Goal: Task Accomplishment & Management: Manage account settings

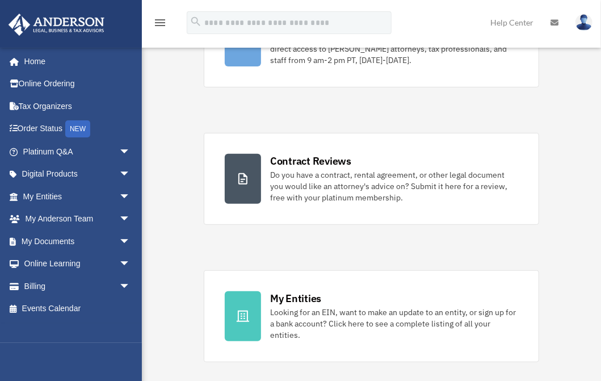
scroll to position [189, 0]
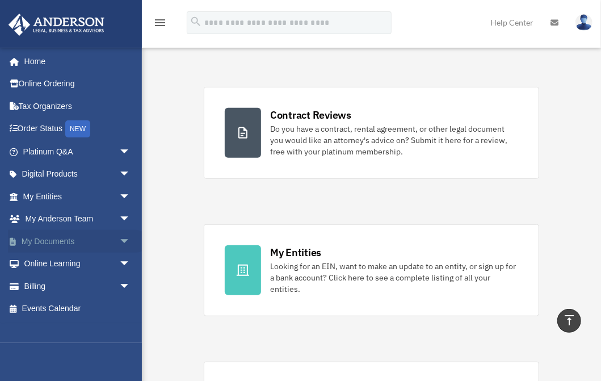
click at [53, 239] on link "My Documents arrow_drop_down" at bounding box center [78, 241] width 140 height 23
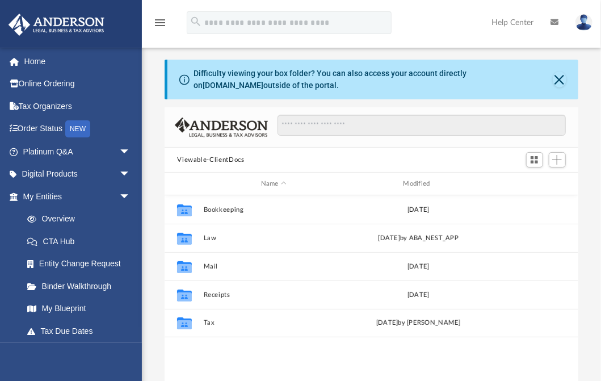
scroll to position [252, 407]
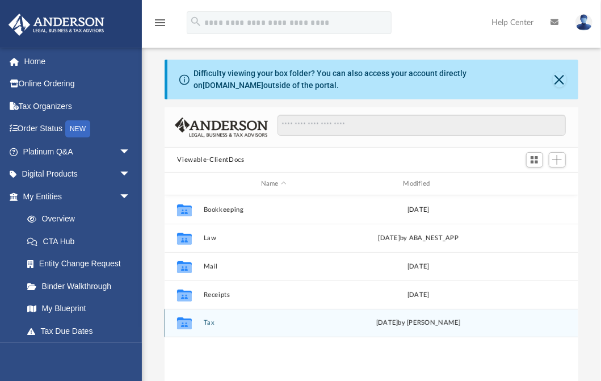
click at [208, 323] on button "Tax" at bounding box center [274, 322] width 140 height 7
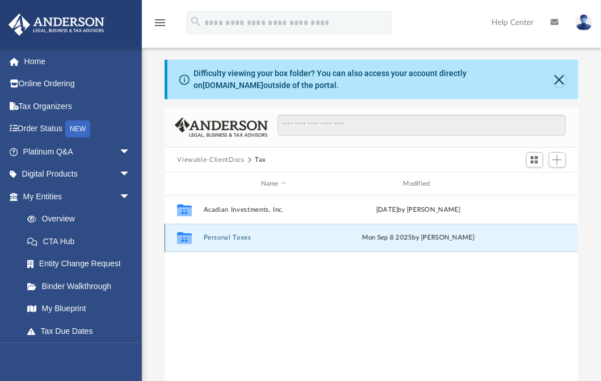
click at [228, 237] on button "Personal Taxes" at bounding box center [274, 237] width 140 height 7
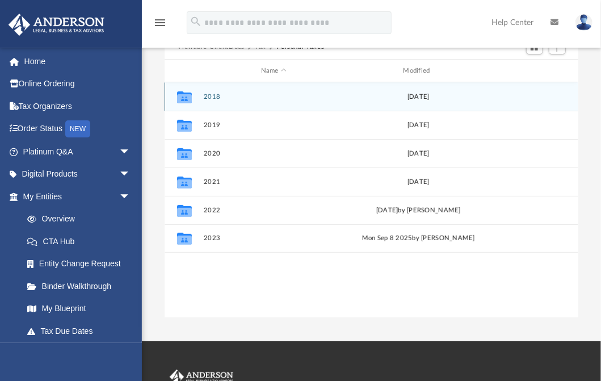
scroll to position [114, 0]
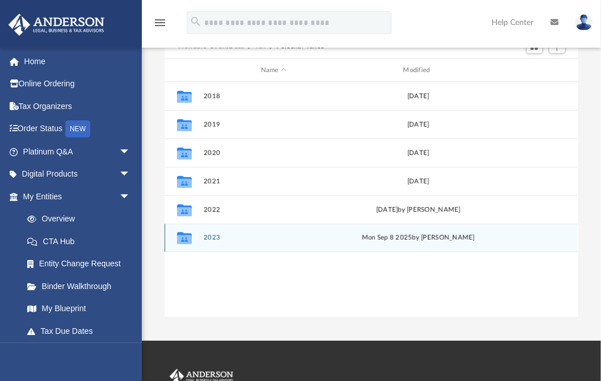
click at [212, 236] on button "2023" at bounding box center [274, 237] width 140 height 7
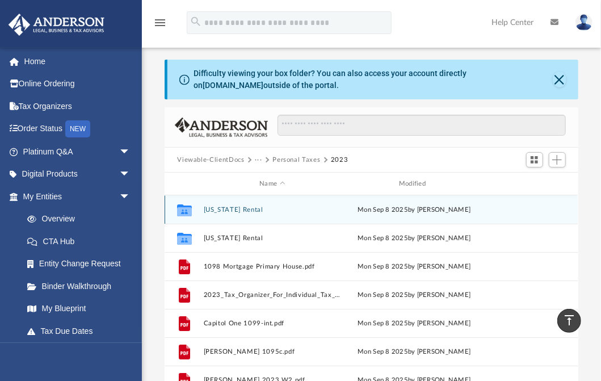
scroll to position [0, 0]
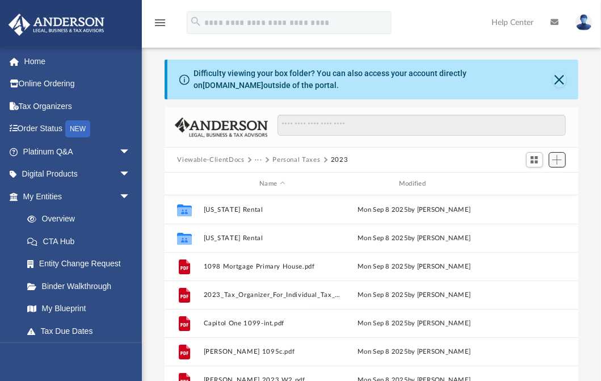
click at [557, 161] on span "Add" at bounding box center [557, 160] width 10 height 10
click at [533, 202] on li "New Folder" at bounding box center [541, 200] width 36 height 12
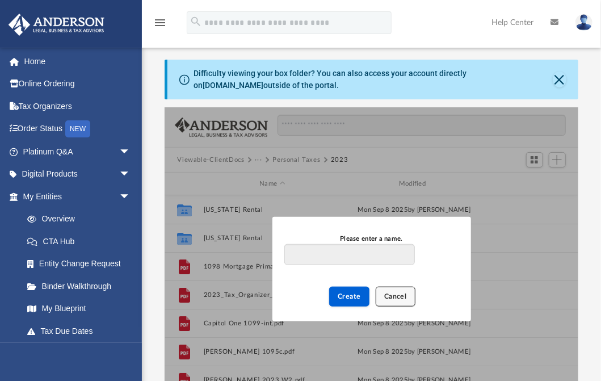
click at [404, 299] on span "Cancel" at bounding box center [395, 295] width 23 height 7
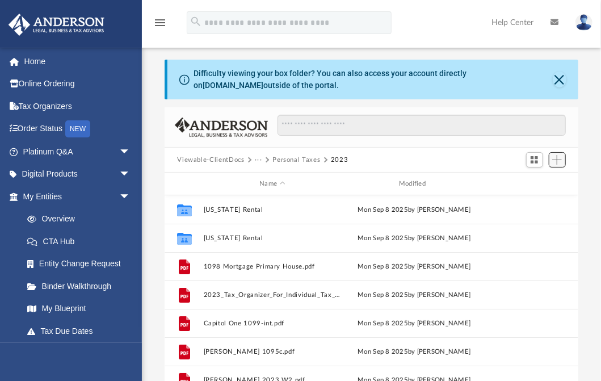
click at [562, 161] on span "Add" at bounding box center [557, 160] width 10 height 10
click at [538, 179] on li "Upload" at bounding box center [541, 182] width 36 height 12
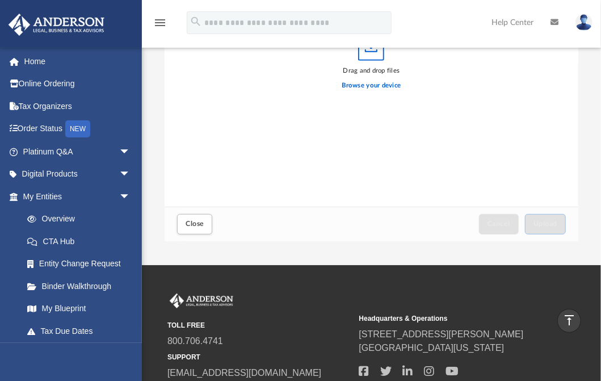
scroll to position [114, 0]
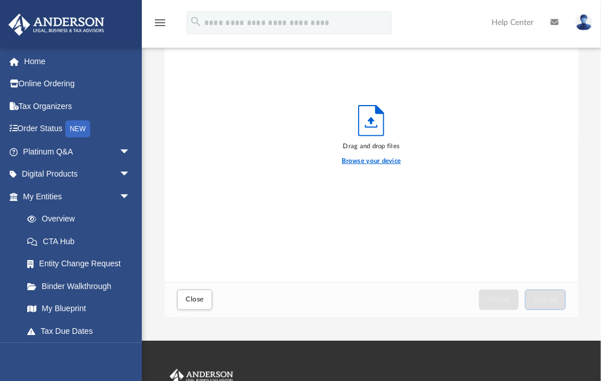
click at [375, 161] on label "Browse your device" at bounding box center [371, 161] width 59 height 10
click at [0, 0] on input "Browse your device" at bounding box center [0, 0] width 0 height 0
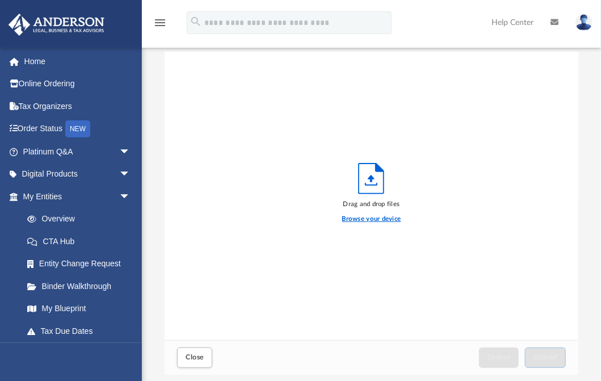
scroll to position [151, 0]
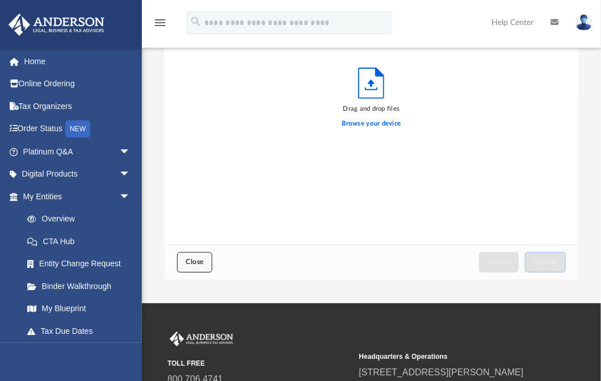
click at [193, 262] on span "Close" at bounding box center [195, 261] width 18 height 7
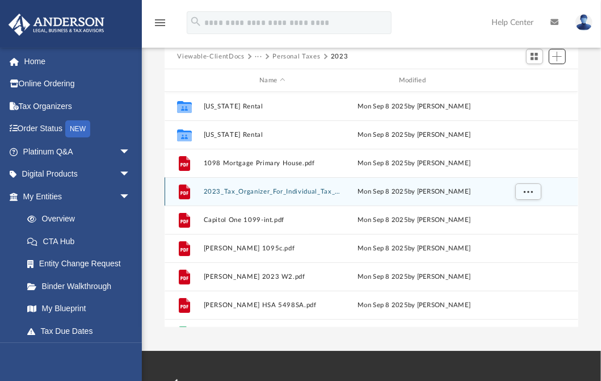
scroll to position [37, 0]
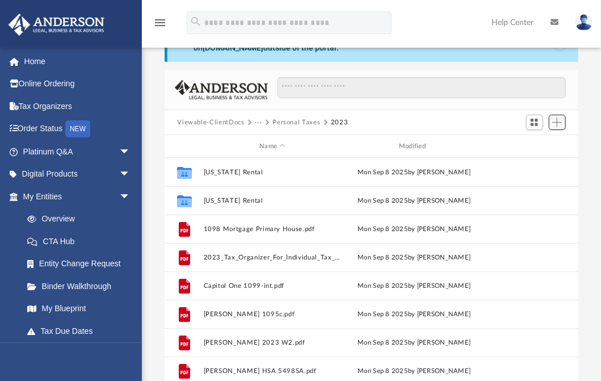
click at [560, 123] on span "Add" at bounding box center [557, 122] width 10 height 10
click at [536, 162] on li "New Folder" at bounding box center [541, 163] width 36 height 12
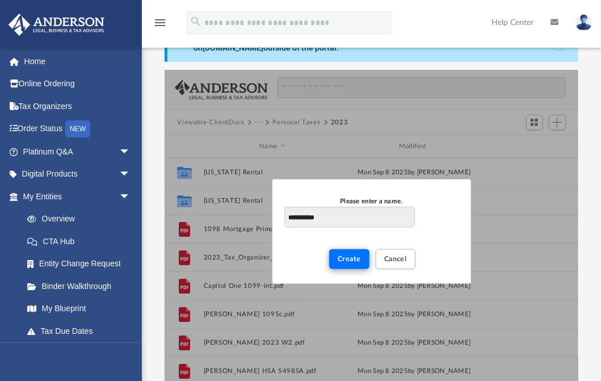
type input "**********"
click at [356, 260] on span "Create" at bounding box center [349, 258] width 23 height 7
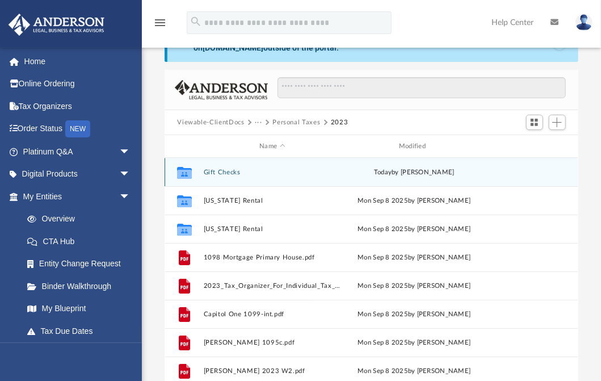
click at [224, 171] on button "Gift Checks" at bounding box center [272, 172] width 137 height 7
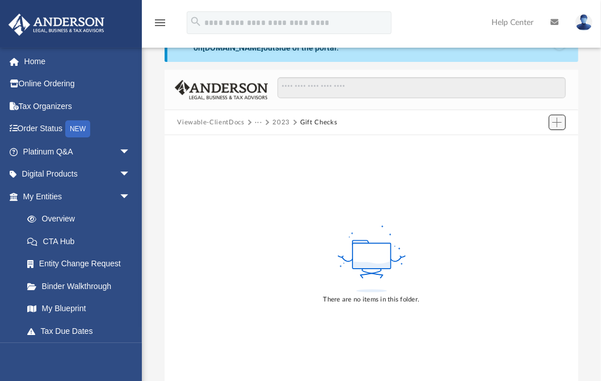
click at [556, 124] on span "Add" at bounding box center [557, 122] width 10 height 10
click at [533, 144] on li "Upload" at bounding box center [541, 144] width 36 height 12
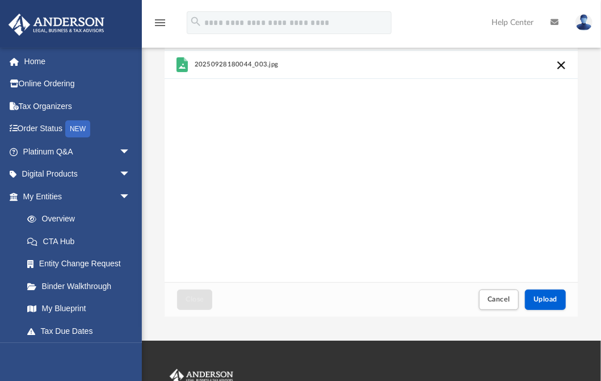
scroll to position [151, 0]
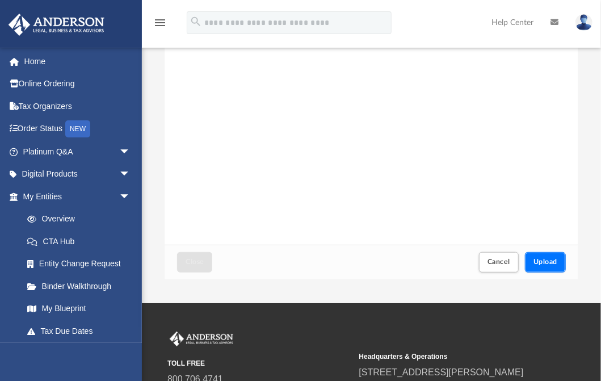
click at [545, 260] on span "Upload" at bounding box center [545, 261] width 24 height 7
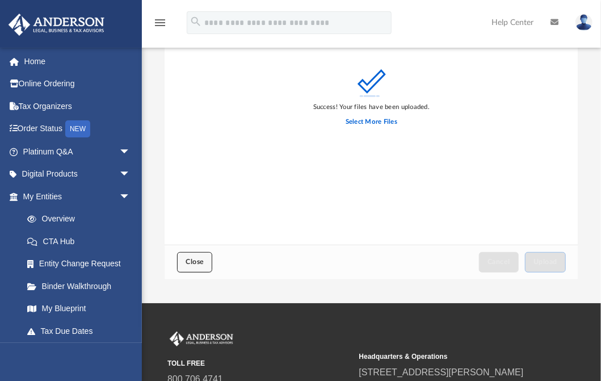
click at [198, 260] on span "Close" at bounding box center [195, 261] width 18 height 7
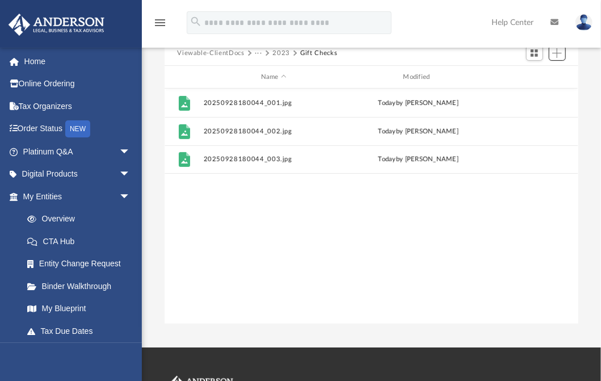
scroll to position [0, 0]
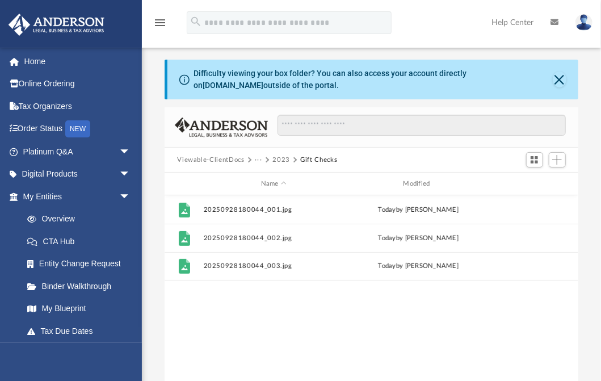
click at [279, 157] on button "2023" at bounding box center [281, 160] width 18 height 10
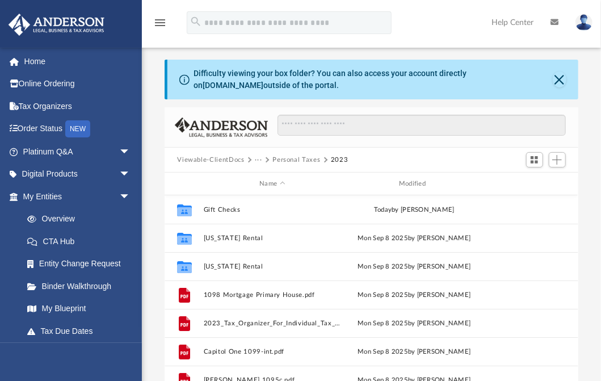
click at [587, 22] on img at bounding box center [583, 22] width 17 height 16
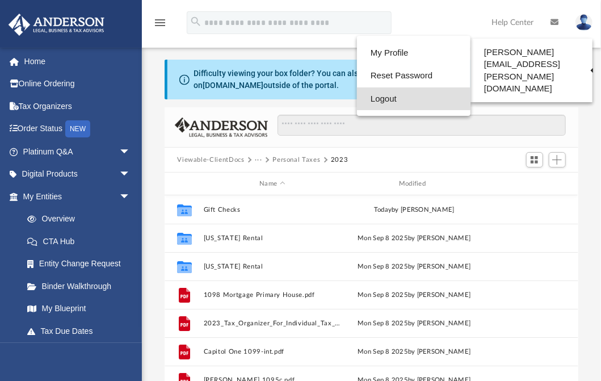
click at [382, 99] on link "Logout" at bounding box center [414, 98] width 114 height 23
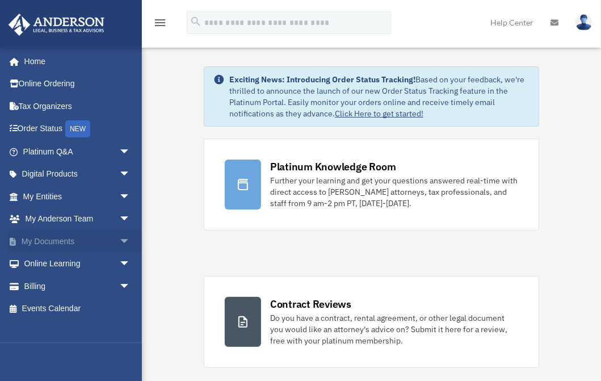
click at [45, 237] on link "My Documents arrow_drop_down" at bounding box center [78, 241] width 140 height 23
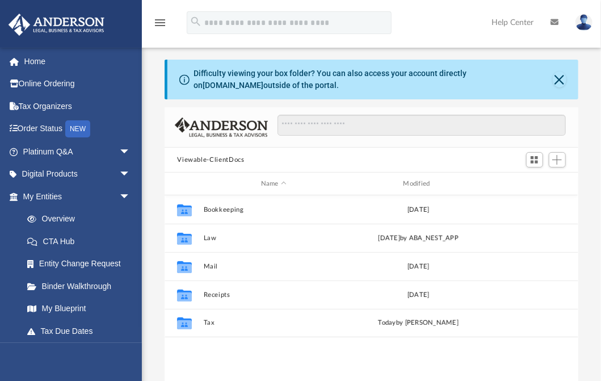
scroll to position [252, 407]
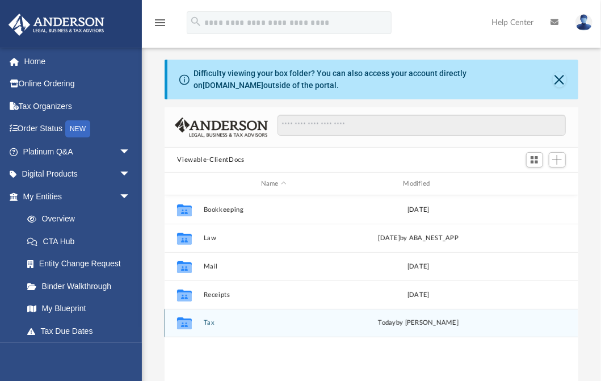
click at [208, 322] on button "Tax" at bounding box center [274, 322] width 140 height 7
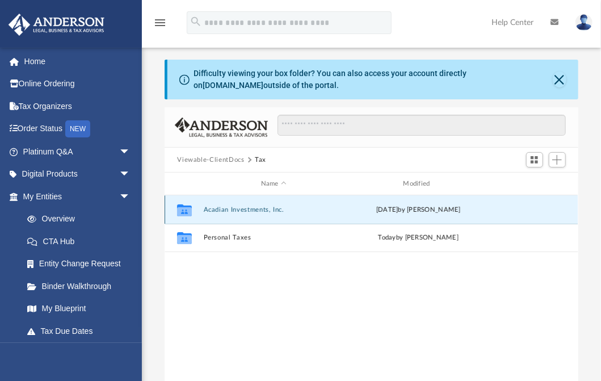
click at [239, 208] on button "Acadian Investments, Inc." at bounding box center [274, 209] width 140 height 7
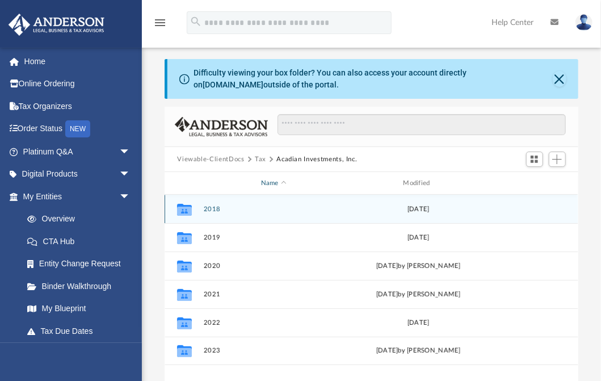
scroll to position [0, 0]
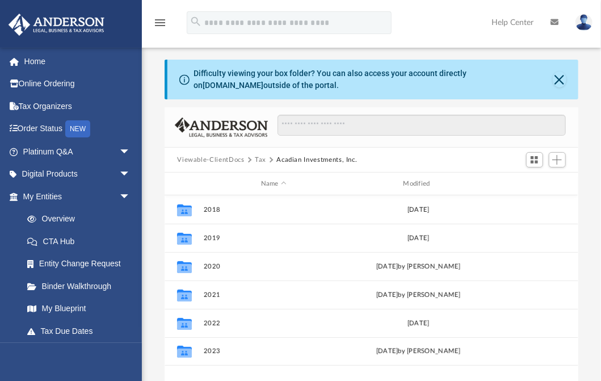
click at [262, 159] on button "Tax" at bounding box center [260, 160] width 11 height 10
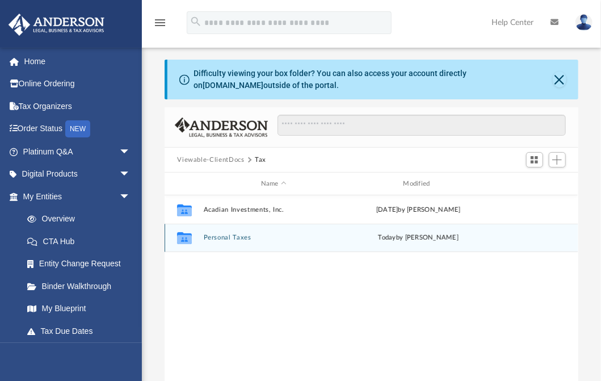
click at [231, 237] on button "Personal Taxes" at bounding box center [274, 237] width 140 height 7
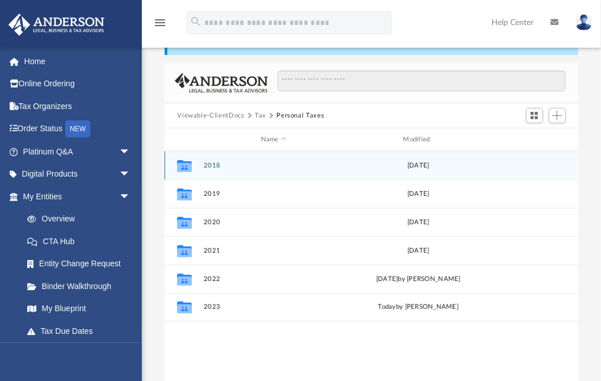
scroll to position [75, 0]
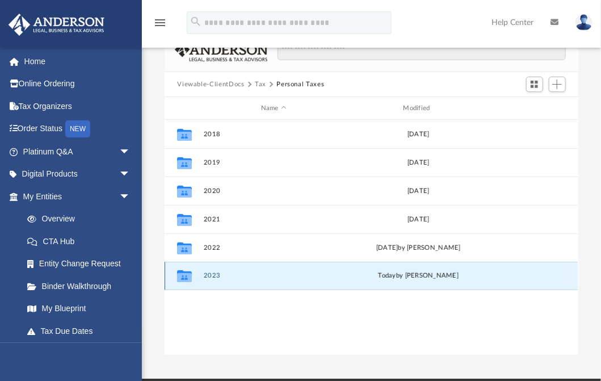
click at [213, 274] on button "2023" at bounding box center [274, 275] width 140 height 7
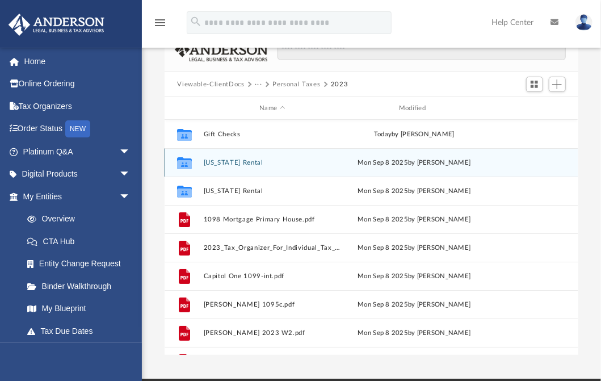
click at [237, 161] on button "Louisiana Rental" at bounding box center [272, 162] width 137 height 7
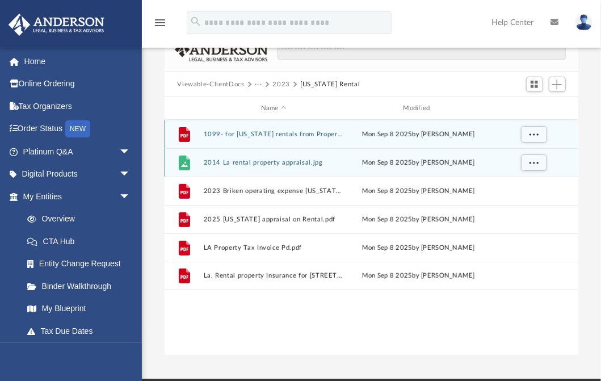
scroll to position [0, 0]
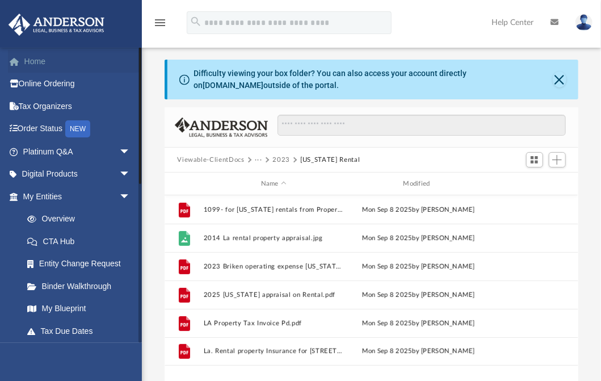
click at [35, 62] on link "Home" at bounding box center [78, 61] width 140 height 23
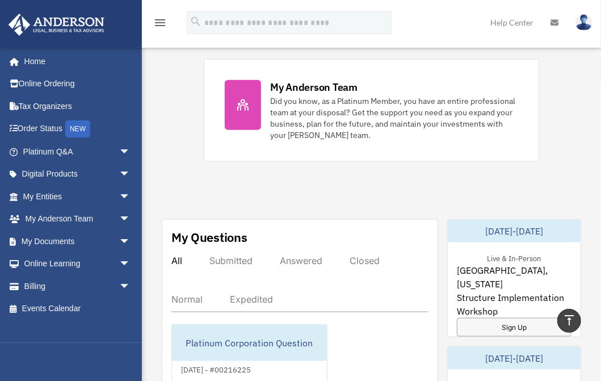
scroll to position [484, 0]
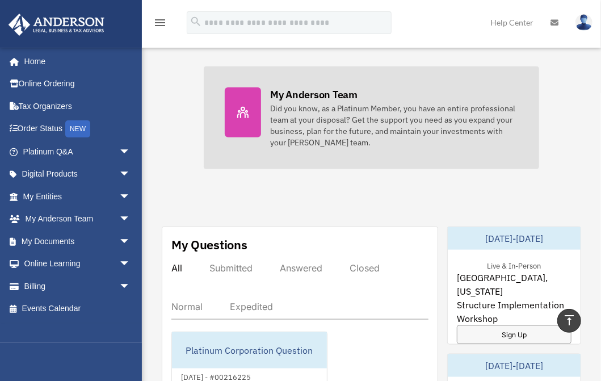
click at [352, 116] on div "Did you know, as a Platinum Member, you have an entire professional team at you…" at bounding box center [394, 125] width 248 height 45
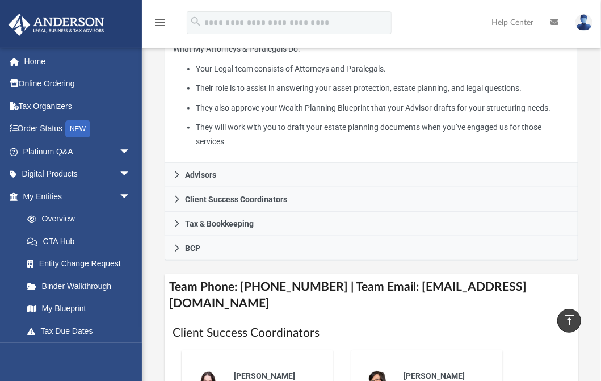
scroll to position [302, 0]
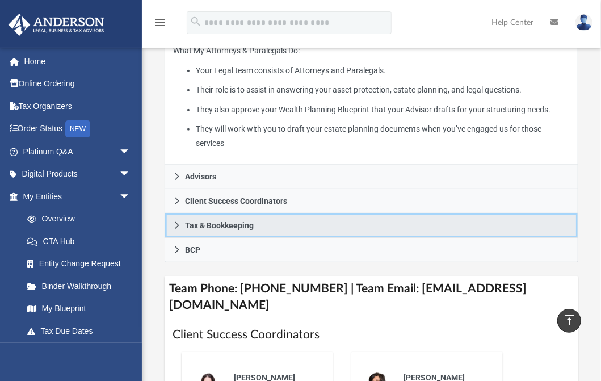
click at [177, 222] on icon at bounding box center [177, 225] width 4 height 7
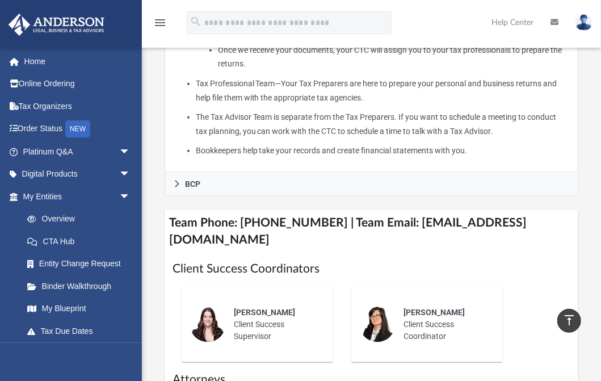
scroll to position [529, 0]
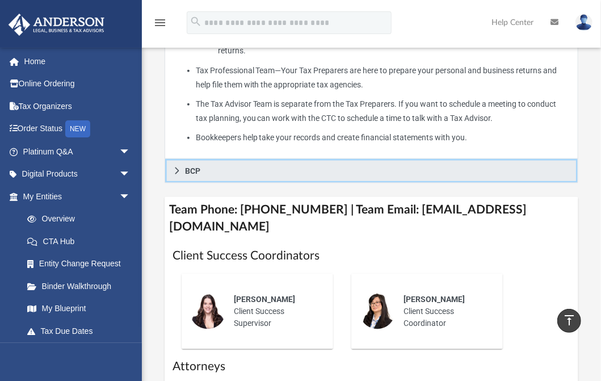
click at [177, 171] on icon at bounding box center [177, 170] width 4 height 7
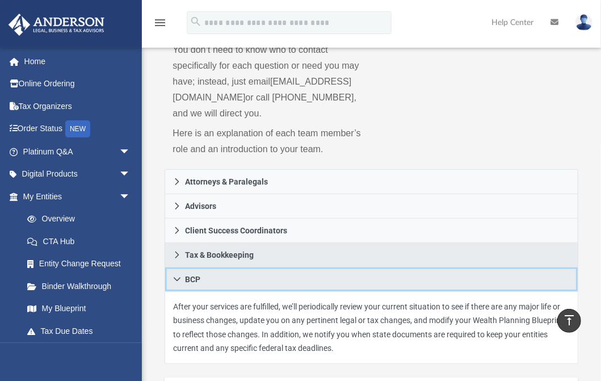
scroll to position [114, 0]
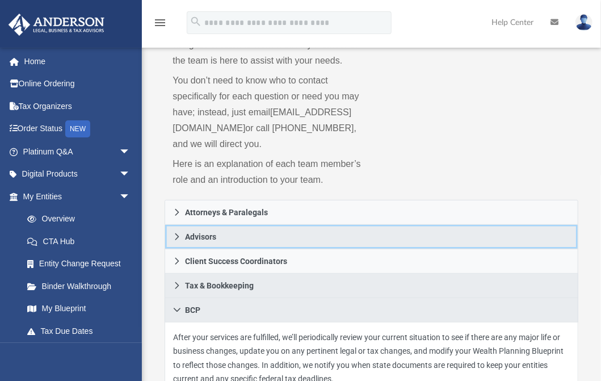
click at [176, 237] on icon at bounding box center [177, 237] width 8 height 8
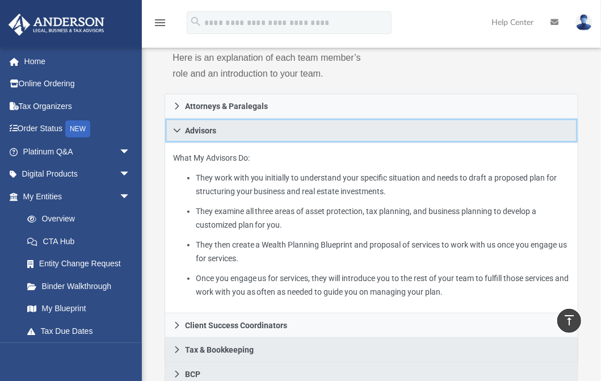
scroll to position [151, 0]
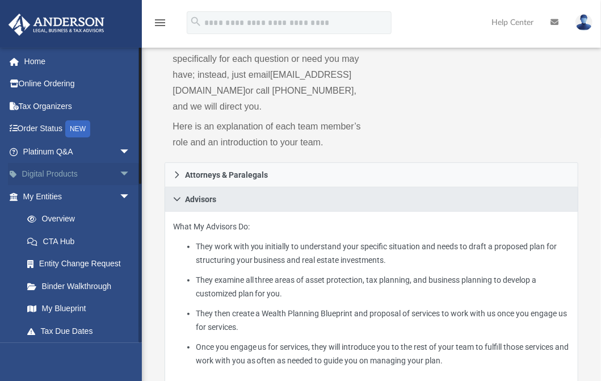
click at [40, 173] on link "Digital Products arrow_drop_down" at bounding box center [78, 174] width 140 height 23
click at [119, 173] on span "arrow_drop_down" at bounding box center [130, 174] width 23 height 23
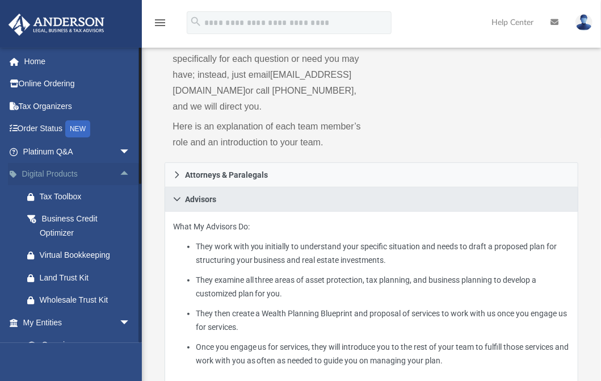
click at [119, 173] on span "arrow_drop_up" at bounding box center [130, 174] width 23 height 23
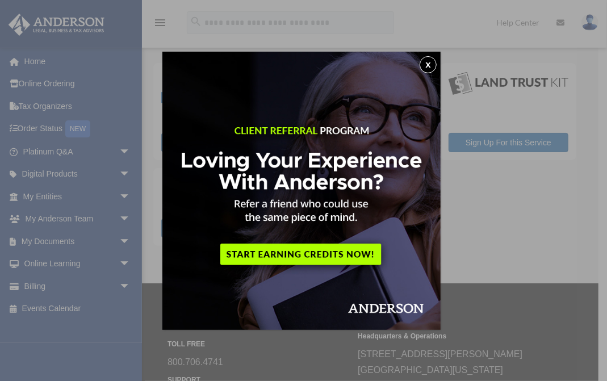
click at [431, 61] on button "x" at bounding box center [427, 64] width 17 height 17
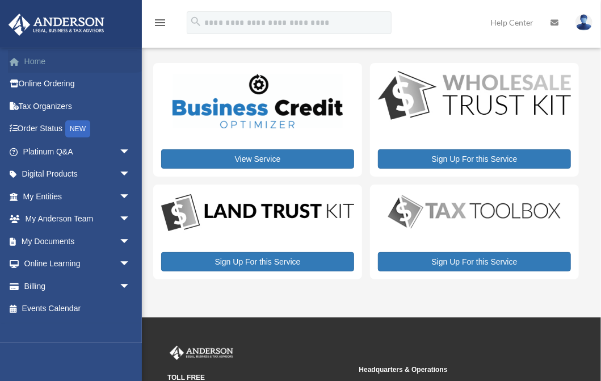
click at [35, 61] on link "Home" at bounding box center [78, 61] width 140 height 23
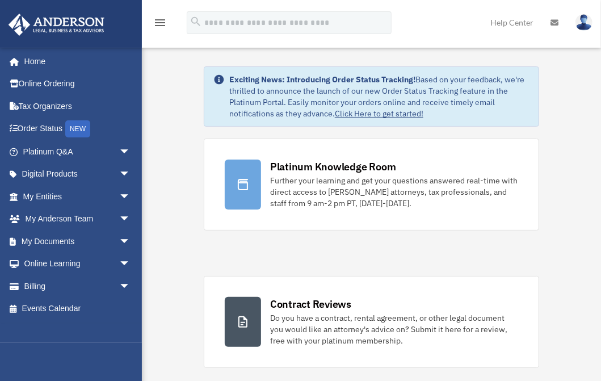
click at [583, 22] on img at bounding box center [583, 22] width 17 height 16
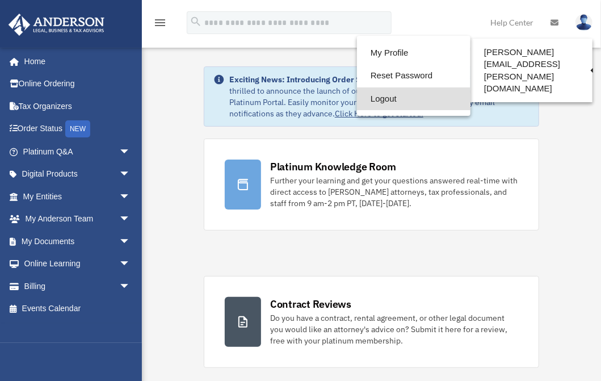
click at [381, 98] on link "Logout" at bounding box center [414, 98] width 114 height 23
